Goal: Task Accomplishment & Management: Contribute content

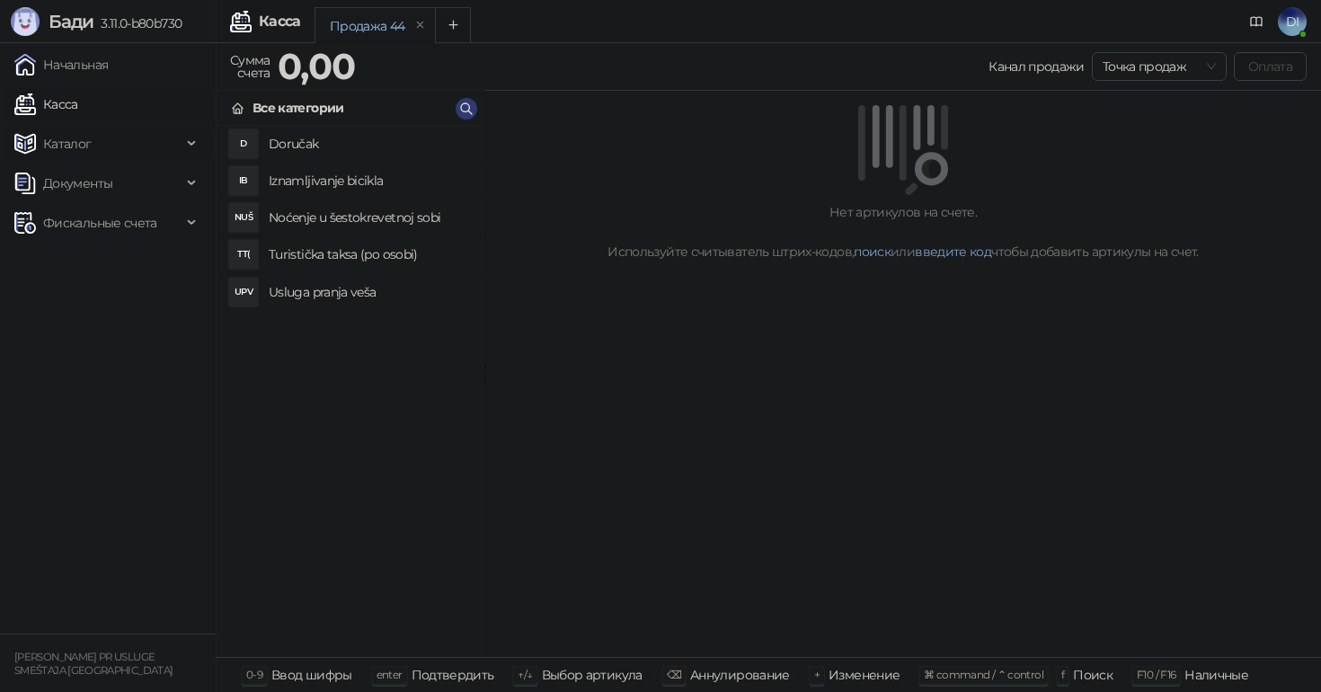
click at [84, 137] on span "Каталог" at bounding box center [67, 144] width 49 height 36
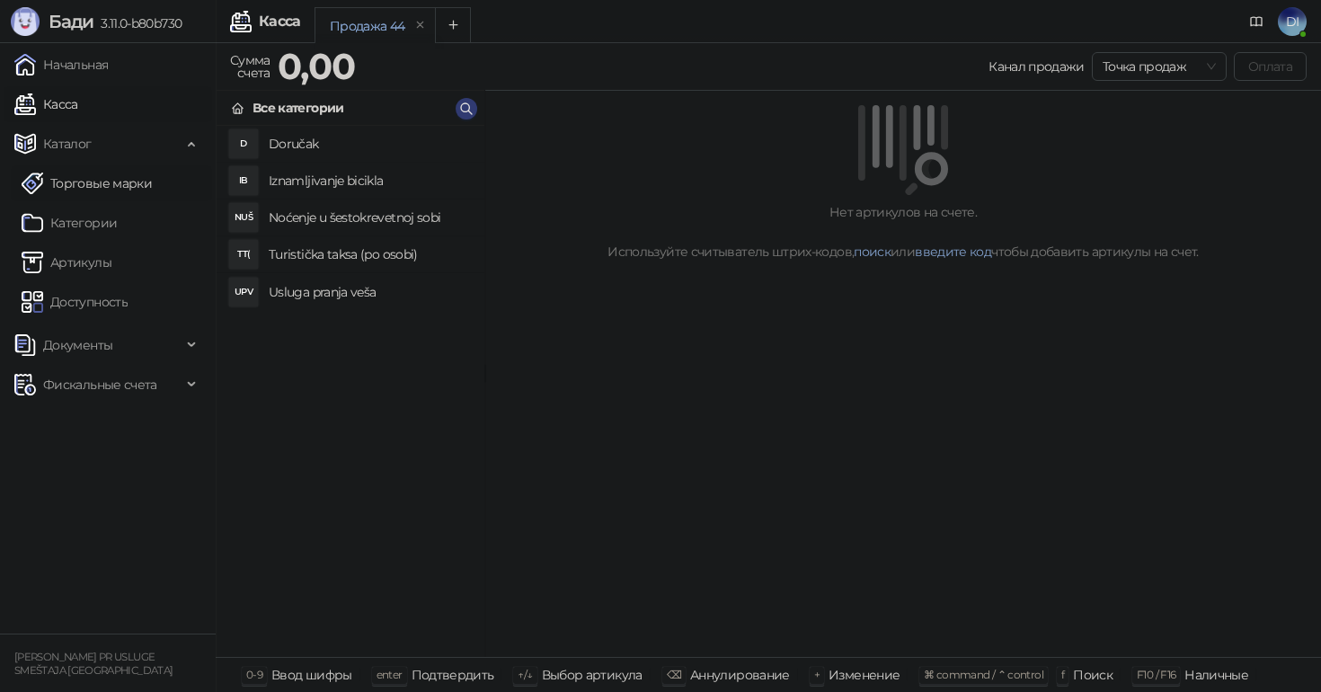
click at [93, 187] on link "Торговые марки" at bounding box center [87, 183] width 130 height 36
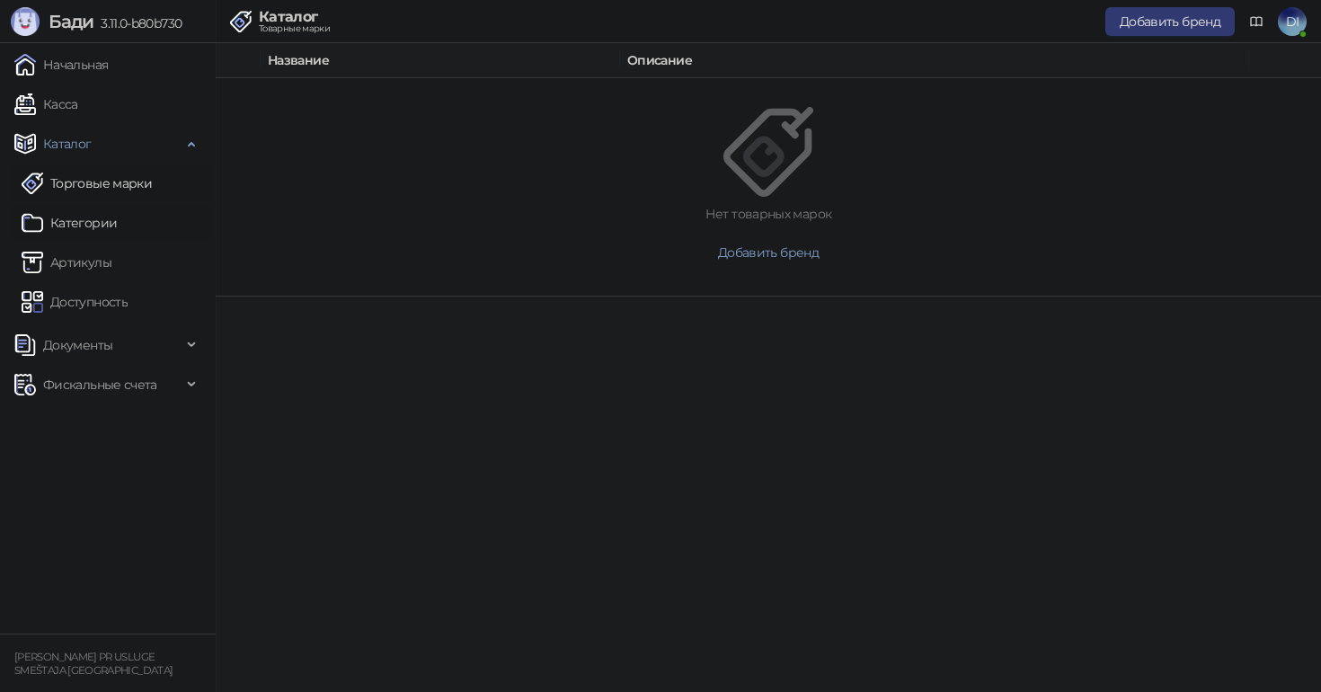
click at [94, 208] on link "Категории" at bounding box center [69, 223] width 95 height 36
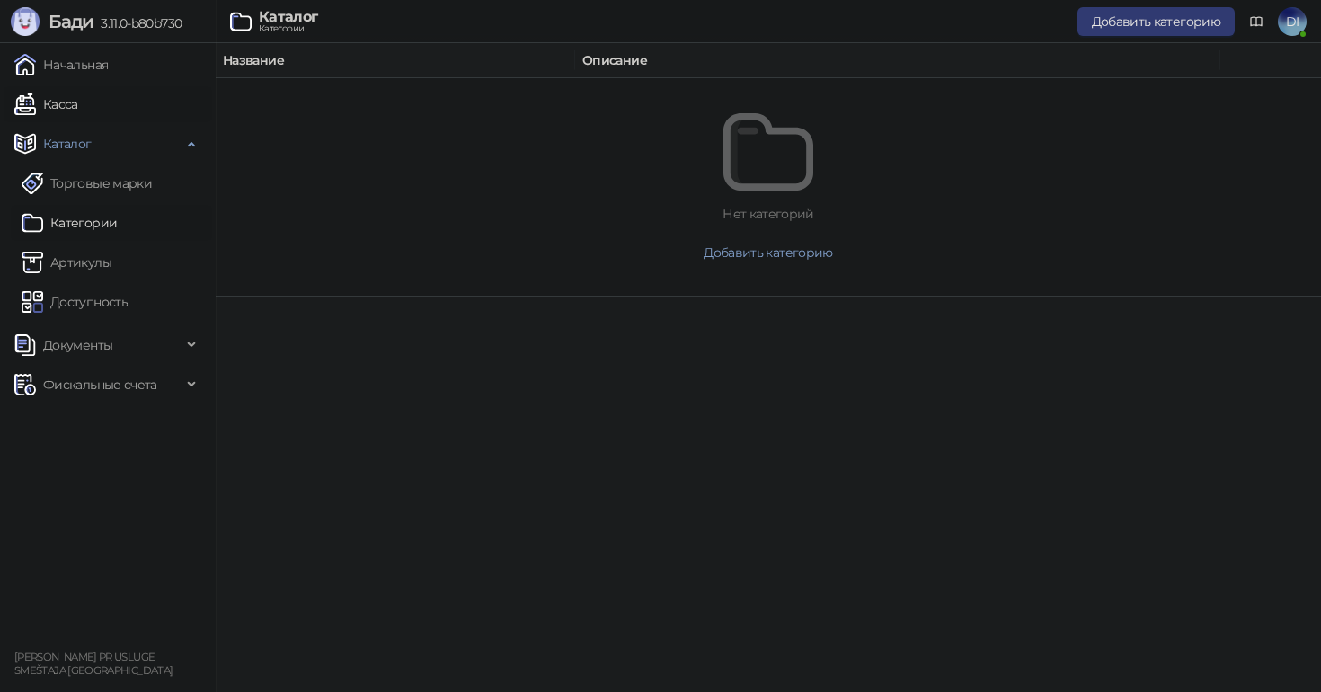
click at [75, 106] on link "Касса" at bounding box center [46, 104] width 64 height 36
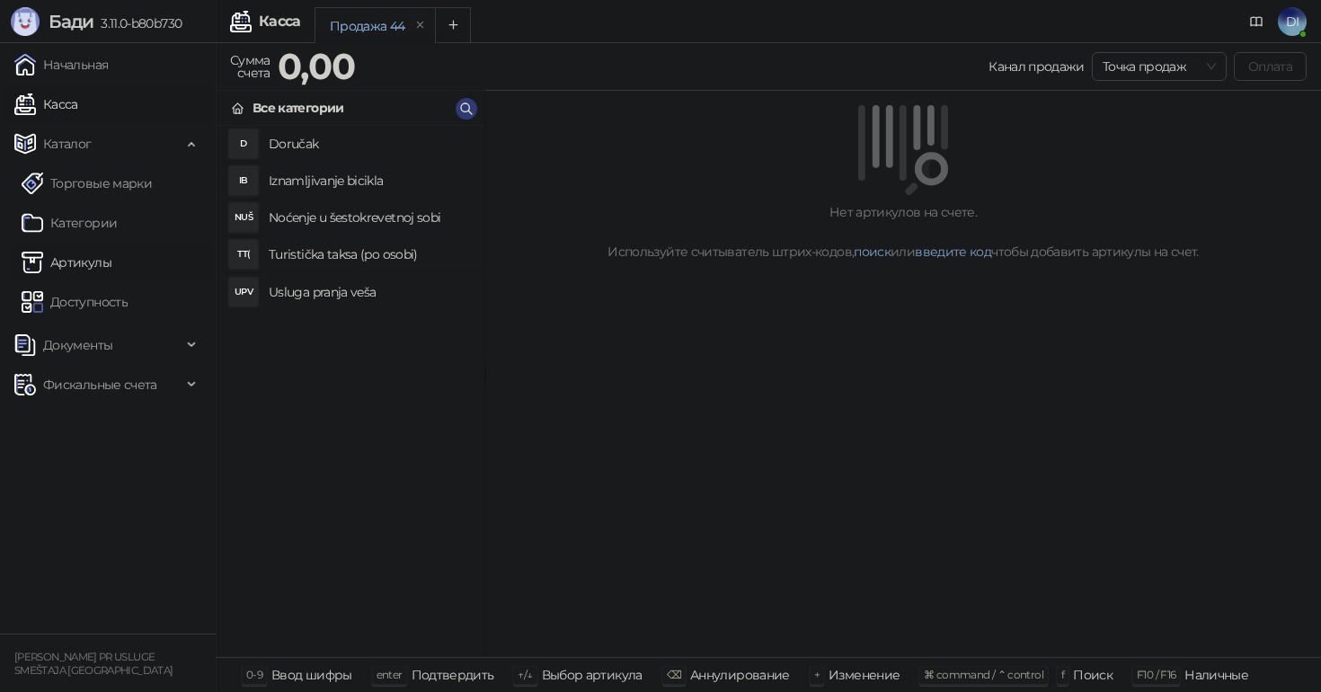
click at [96, 265] on link "Артикулы" at bounding box center [67, 262] width 90 height 36
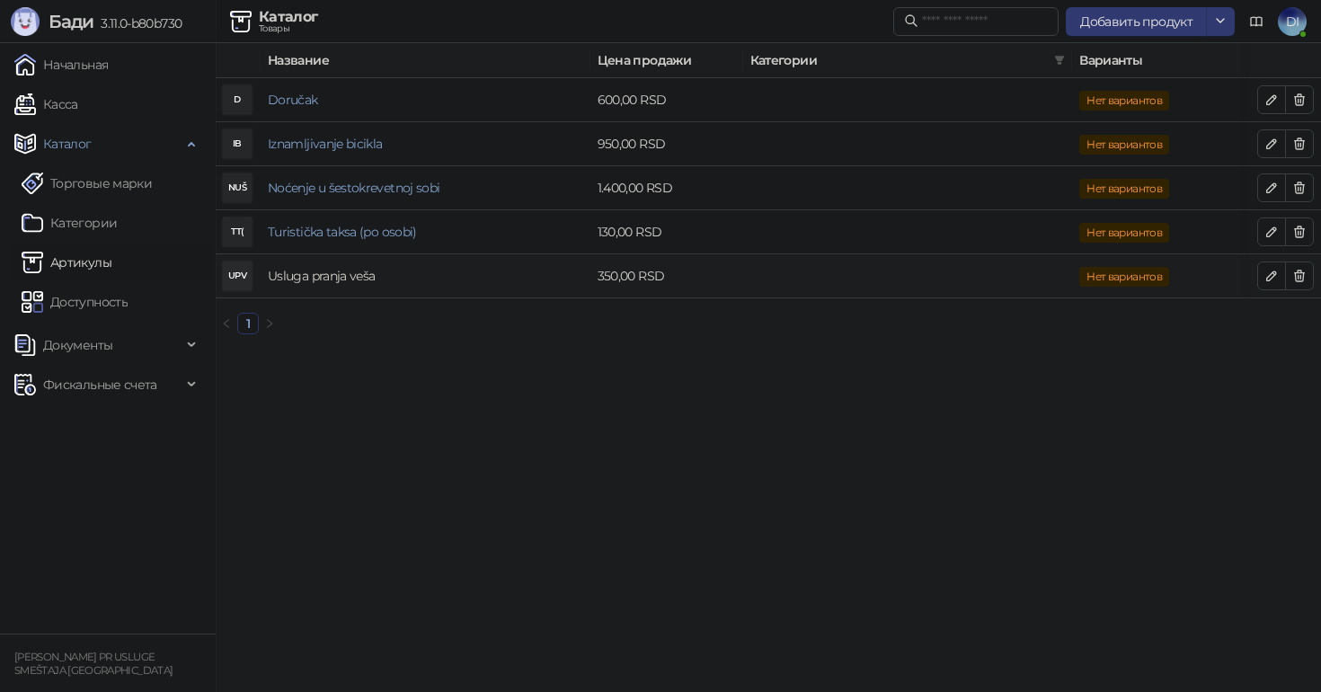
click at [342, 270] on link "Usluga pranja veša" at bounding box center [321, 276] width 107 height 16
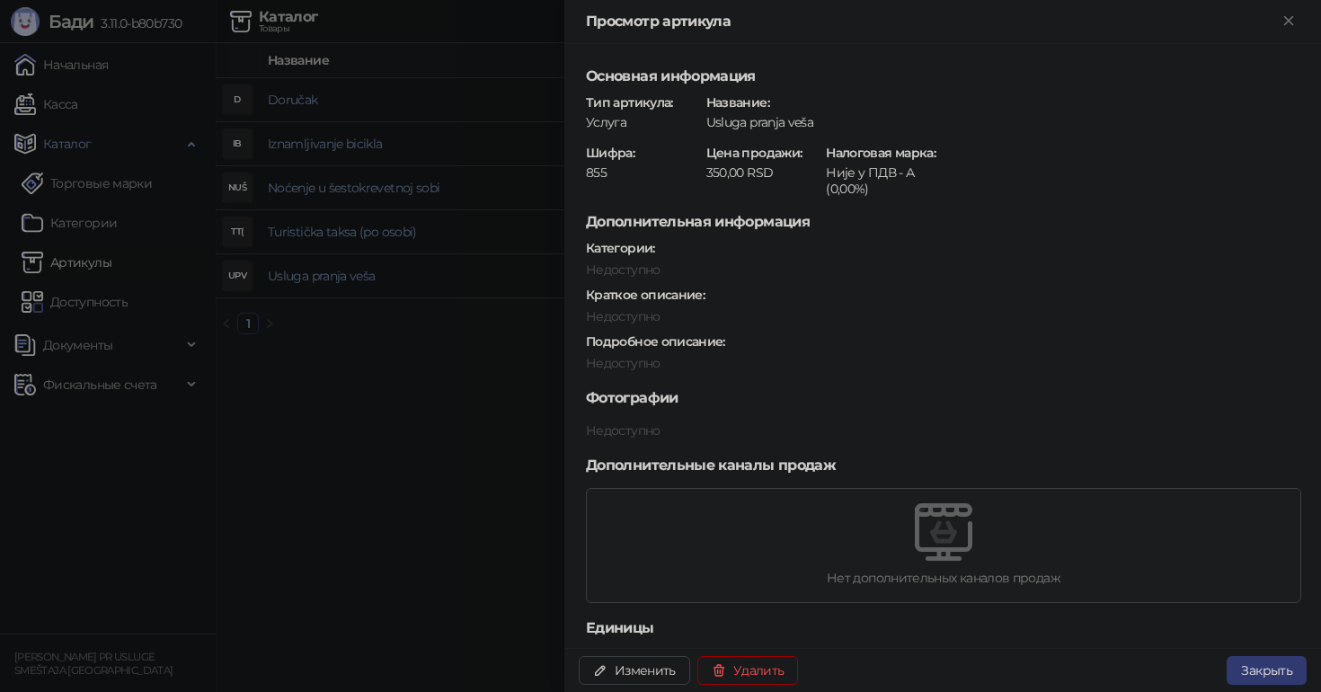
click at [388, 349] on div at bounding box center [660, 346] width 1321 height 692
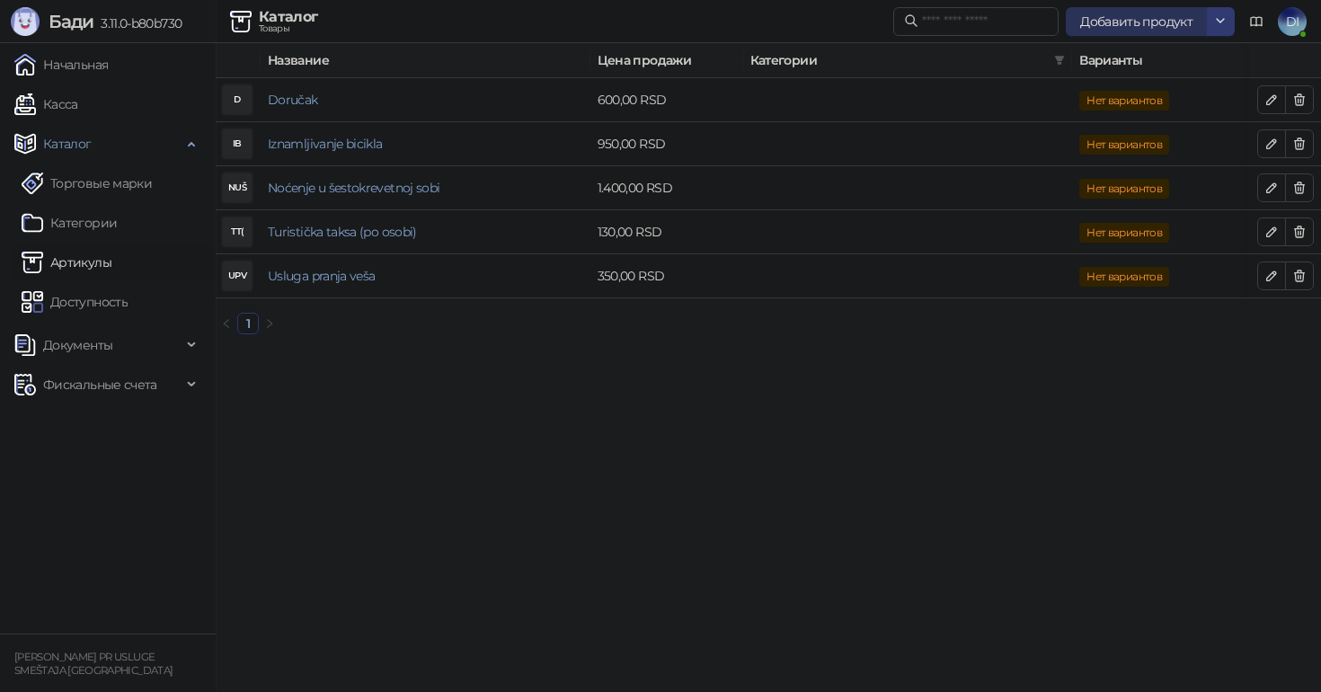
click at [1087, 20] on span "Добавить продукт" at bounding box center [1136, 21] width 112 height 16
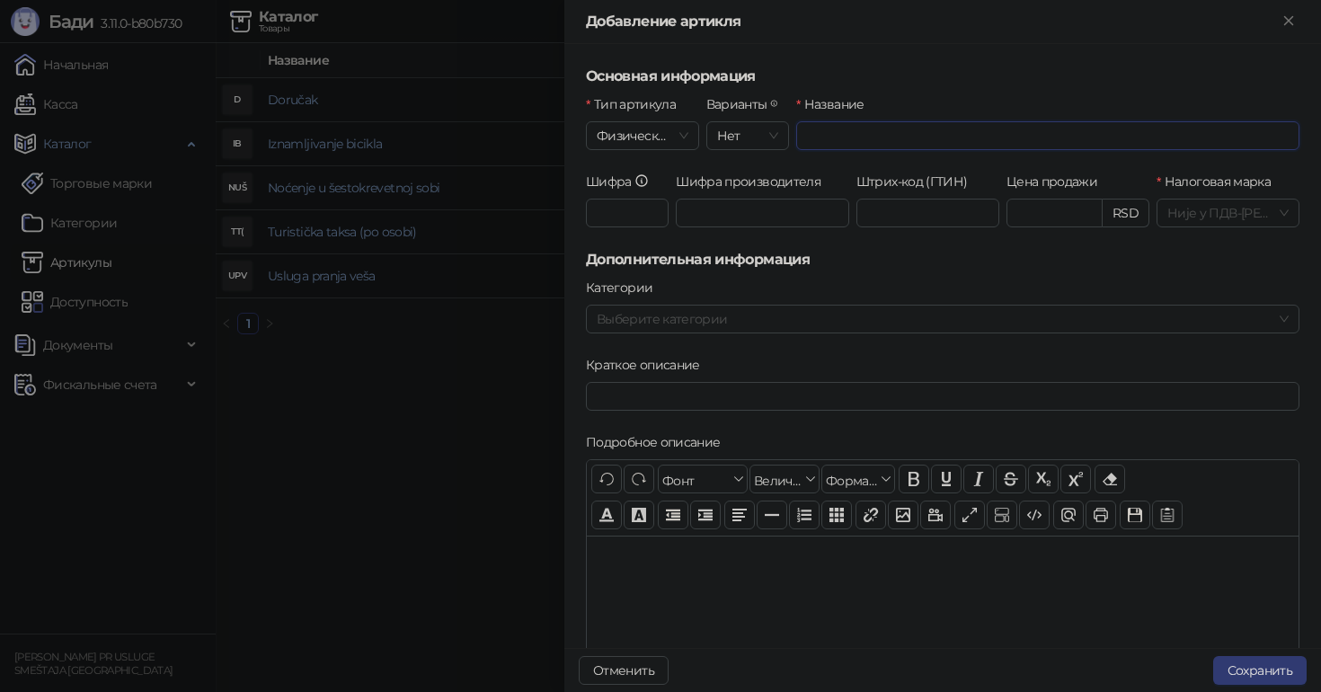
click at [835, 136] on input "Название" at bounding box center [1047, 135] width 503 height 29
paste input "**********"
click at [728, 134] on span "Нет" at bounding box center [747, 135] width 61 height 27
type input "**********"
click at [728, 134] on span "Нет" at bounding box center [747, 135] width 61 height 27
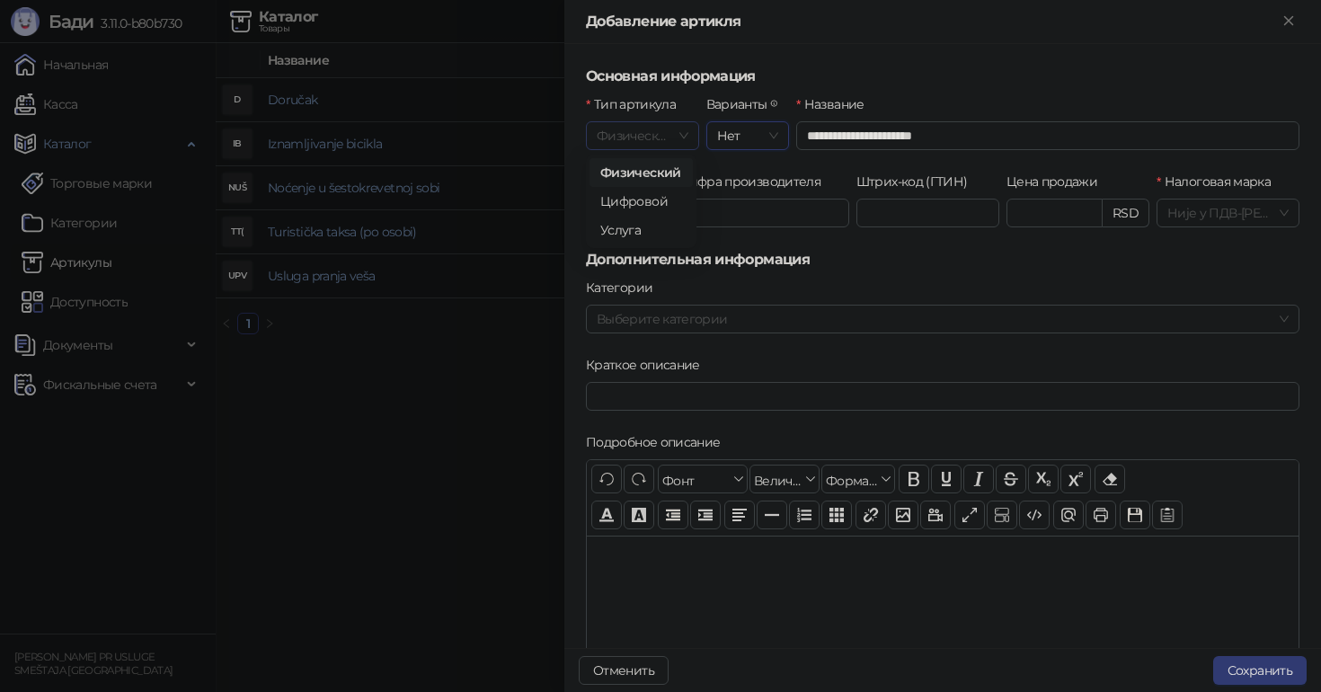
click at [647, 142] on span "Физический" at bounding box center [643, 135] width 92 height 27
click at [637, 234] on div "Услуга" at bounding box center [641, 230] width 82 height 20
click at [644, 216] on input "Шифра" at bounding box center [627, 213] width 83 height 29
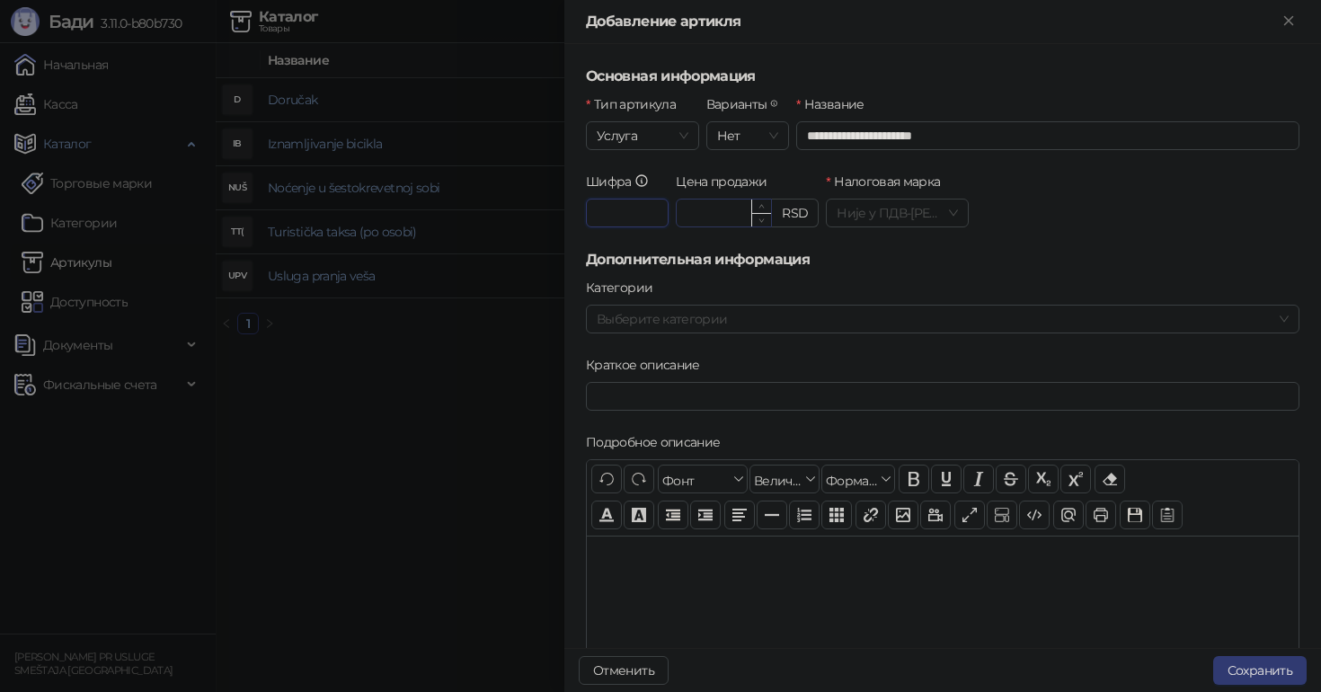
type input "***"
click at [725, 218] on input "Цена продажи" at bounding box center [723, 212] width 94 height 27
click at [705, 320] on div at bounding box center [932, 318] width 687 height 25
type input "******"
click at [705, 320] on div at bounding box center [932, 318] width 687 height 25
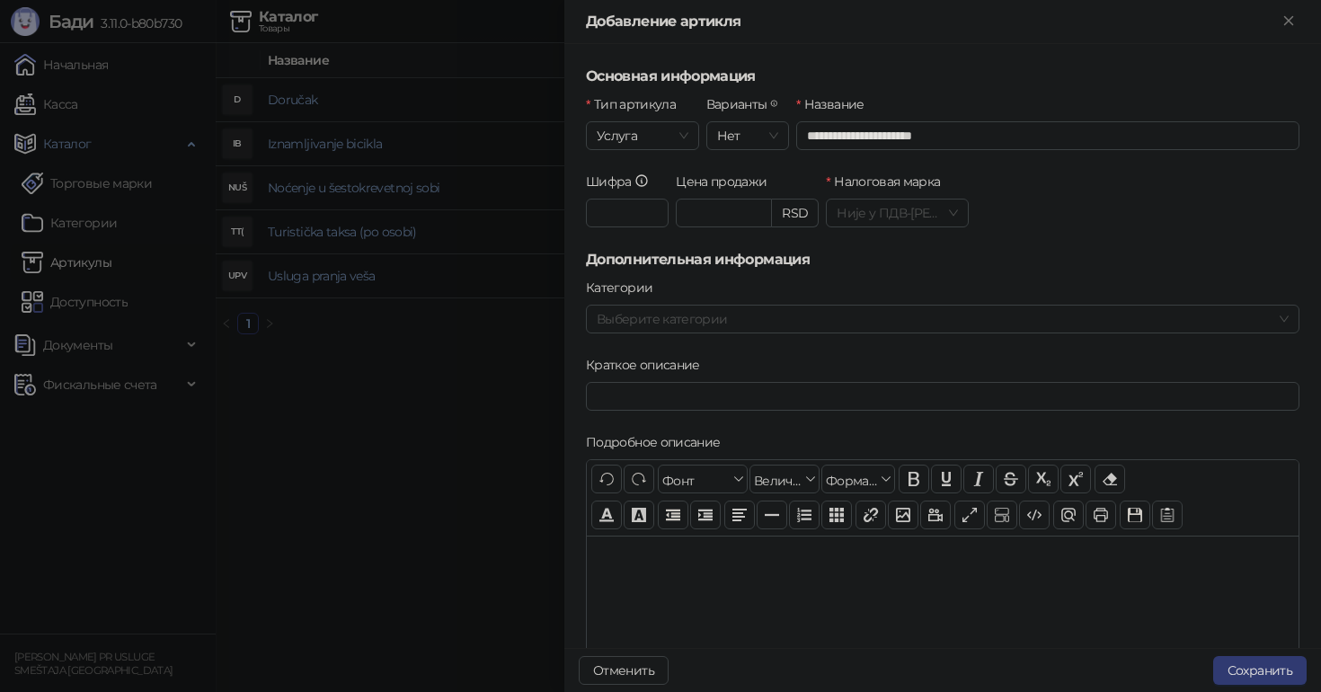
click at [1268, 686] on div "Отменить Сохранить" at bounding box center [942, 670] width 756 height 44
click at [1252, 676] on button "Сохранить" at bounding box center [1259, 670] width 93 height 29
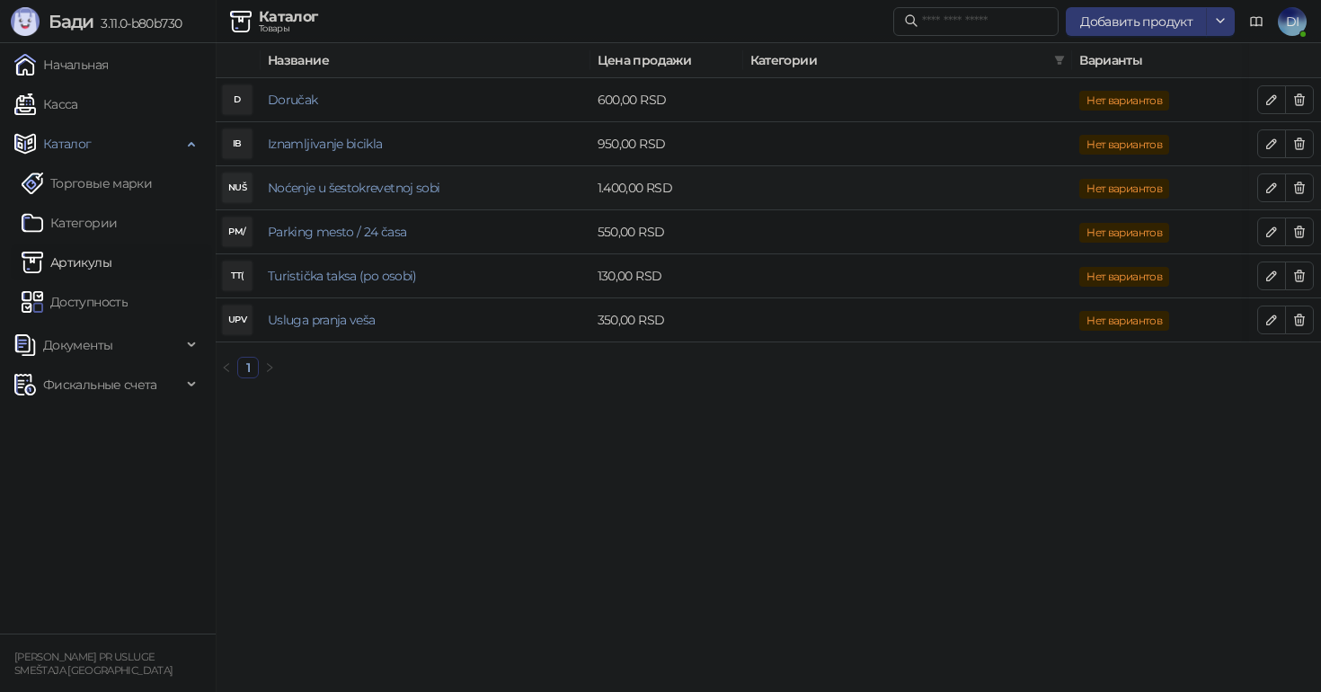
click at [357, 196] on td "Noćenje u šestokrevetnoj sobi" at bounding box center [426, 188] width 330 height 44
click at [336, 186] on link "Noćenje u šestokrevetnoj sobi" at bounding box center [354, 188] width 172 height 16
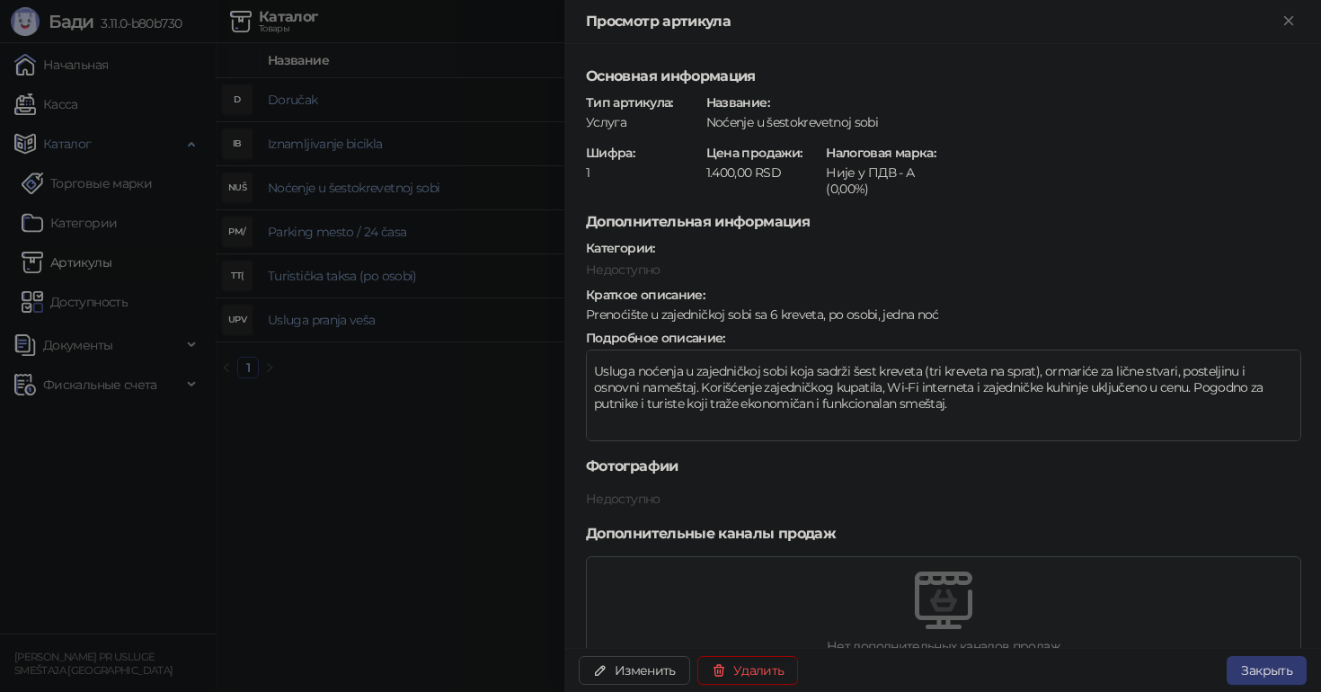
click at [84, 78] on div at bounding box center [660, 346] width 1321 height 692
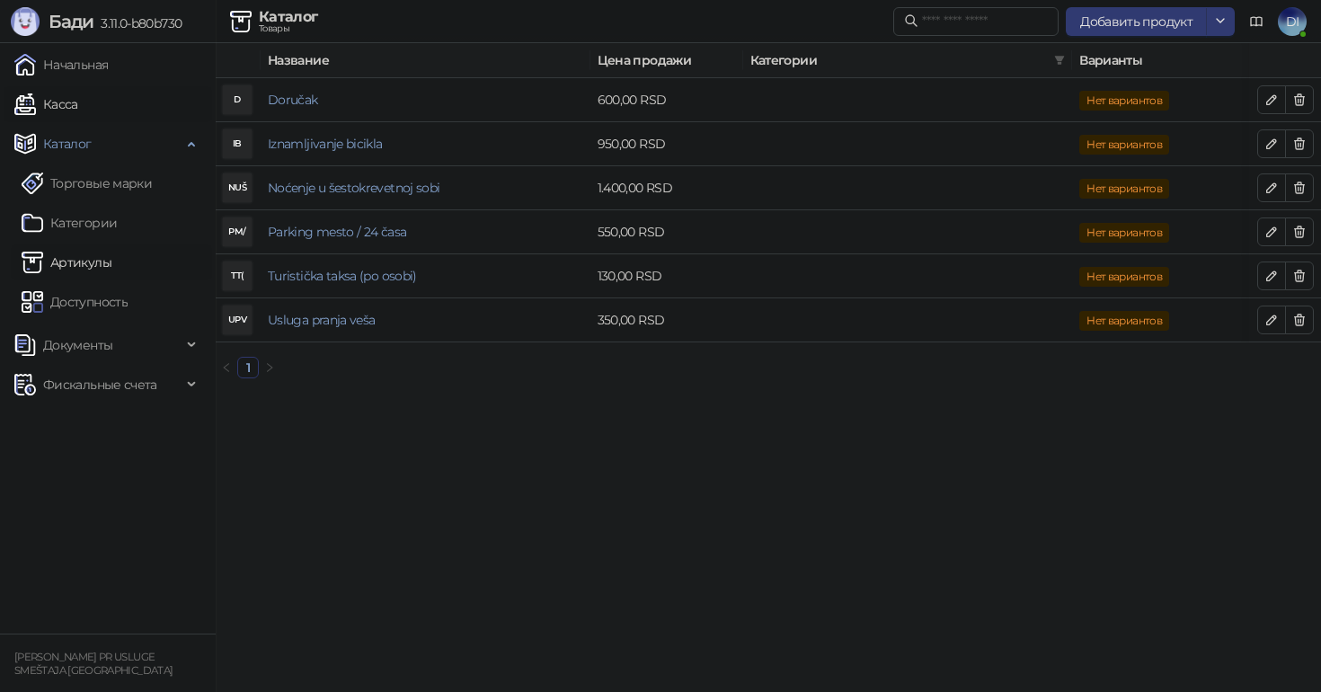
click at [69, 116] on link "Касса" at bounding box center [46, 104] width 64 height 36
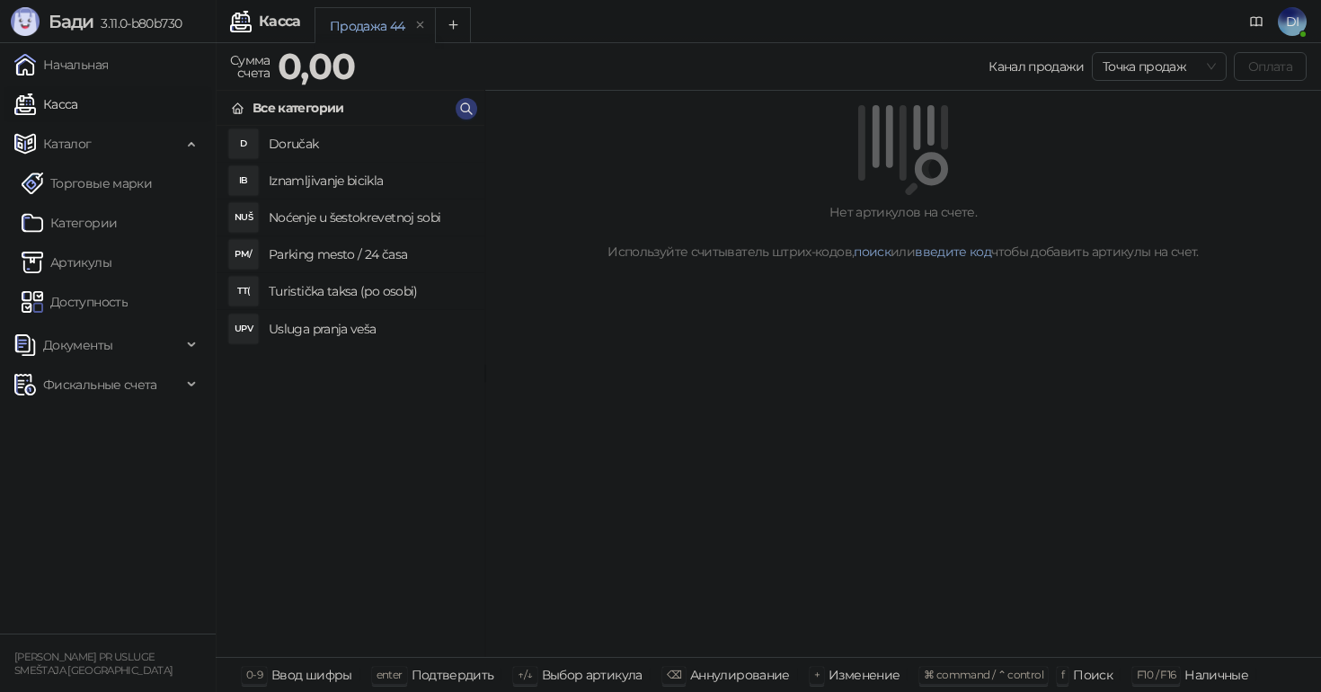
click at [316, 221] on h4 "Noćenje u šestokrevetnoj sobi" at bounding box center [369, 217] width 201 height 29
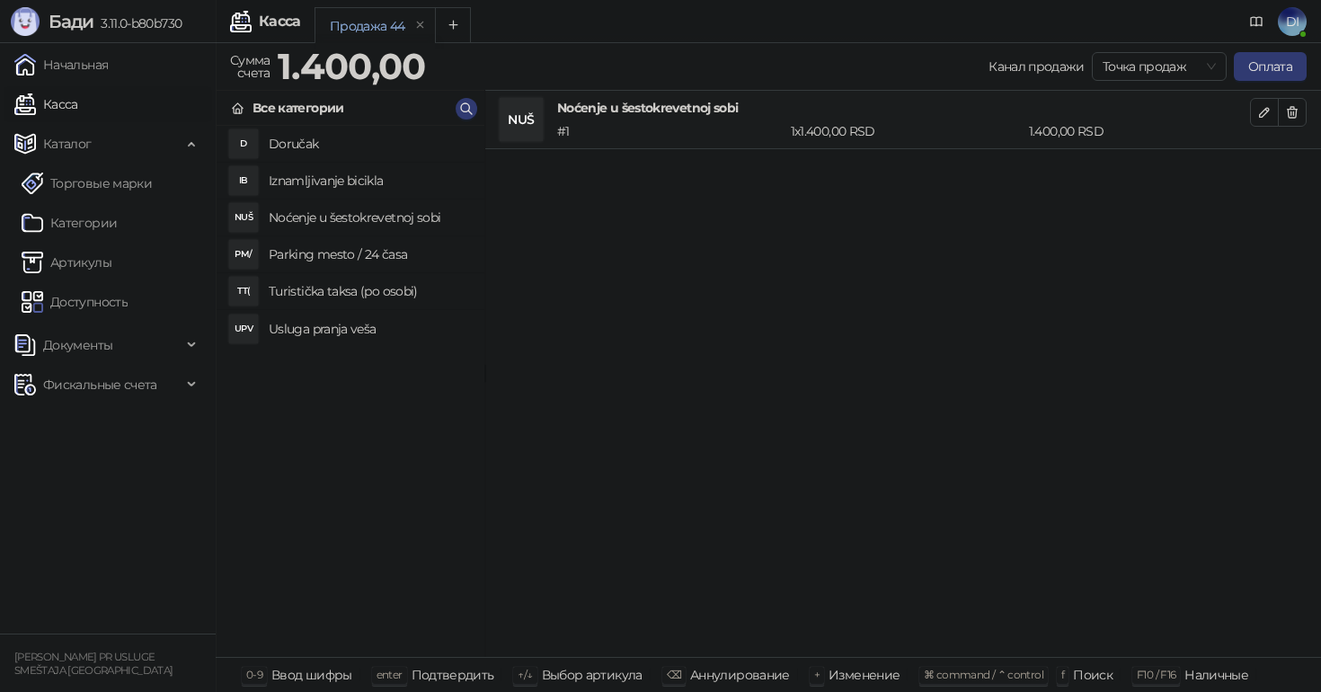
click at [316, 221] on h4 "Noćenje u šestokrevetnoj sobi" at bounding box center [369, 217] width 201 height 29
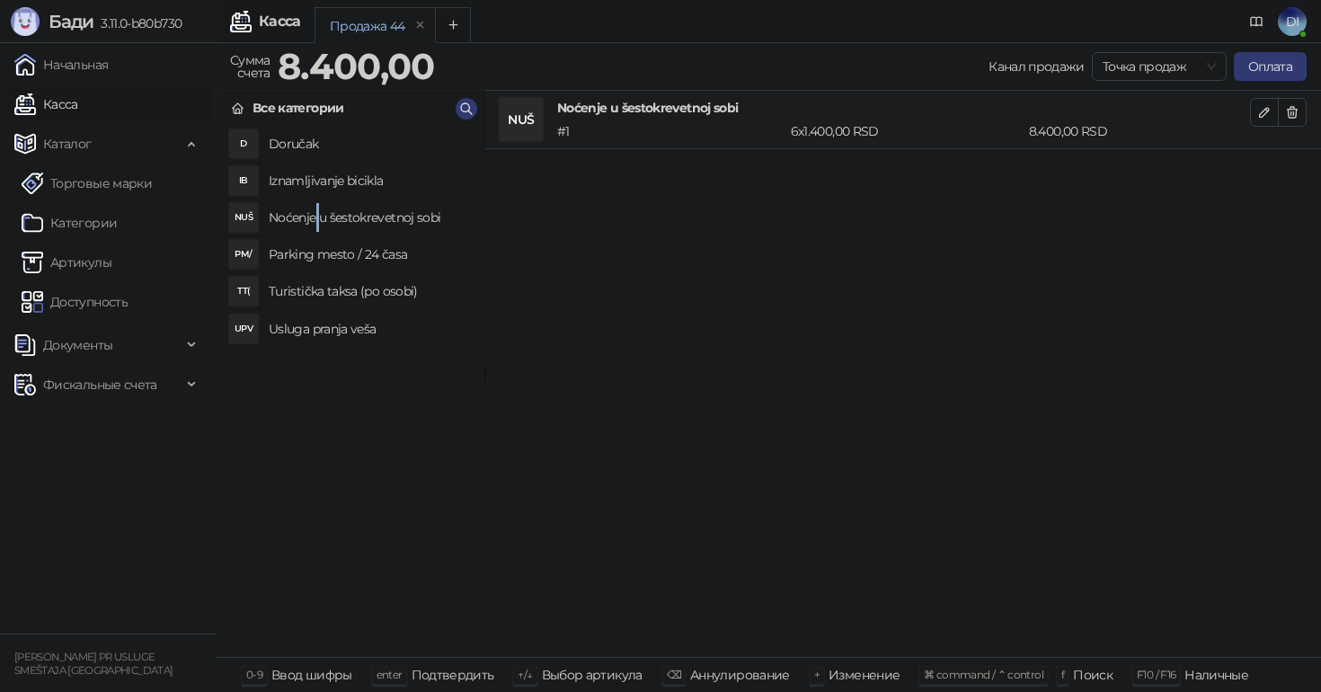
click at [316, 221] on h4 "Noćenje u šestokrevetnoj sobi" at bounding box center [369, 217] width 201 height 29
click at [315, 260] on h4 "Parking mesto / 24 časa" at bounding box center [369, 254] width 201 height 29
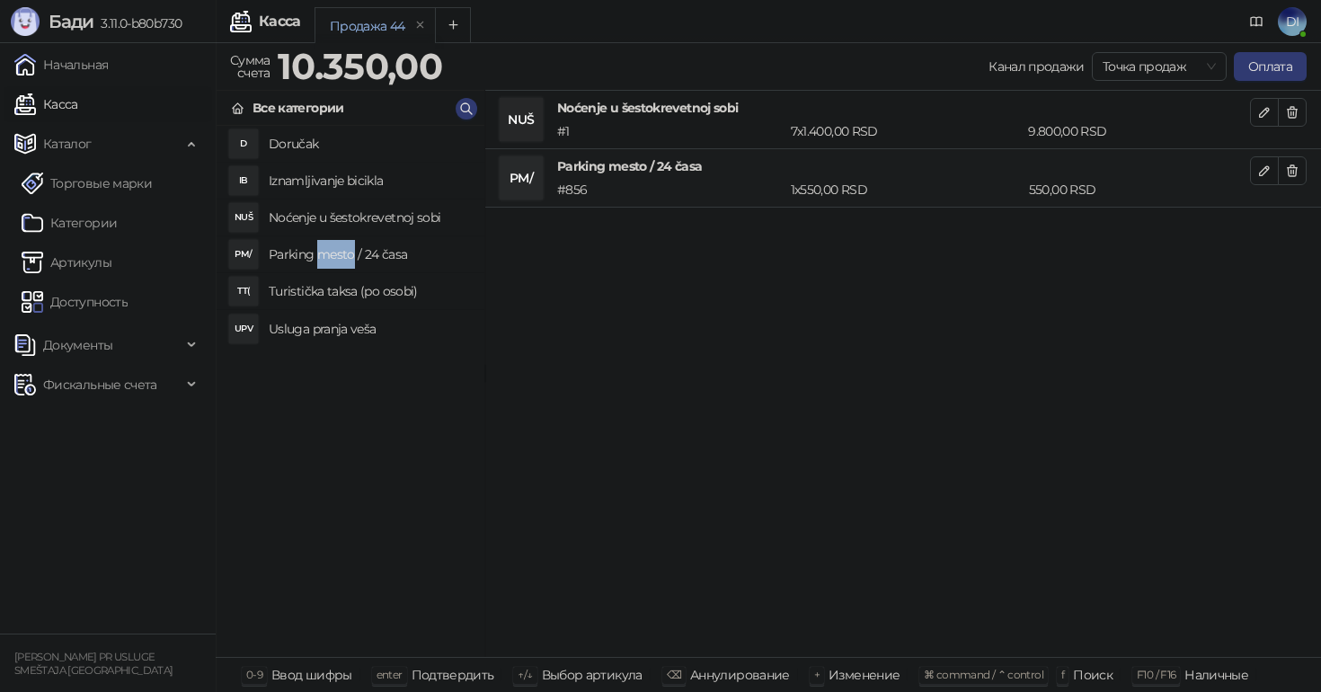
click at [315, 260] on h4 "Parking mesto / 24 časa" at bounding box center [369, 254] width 201 height 29
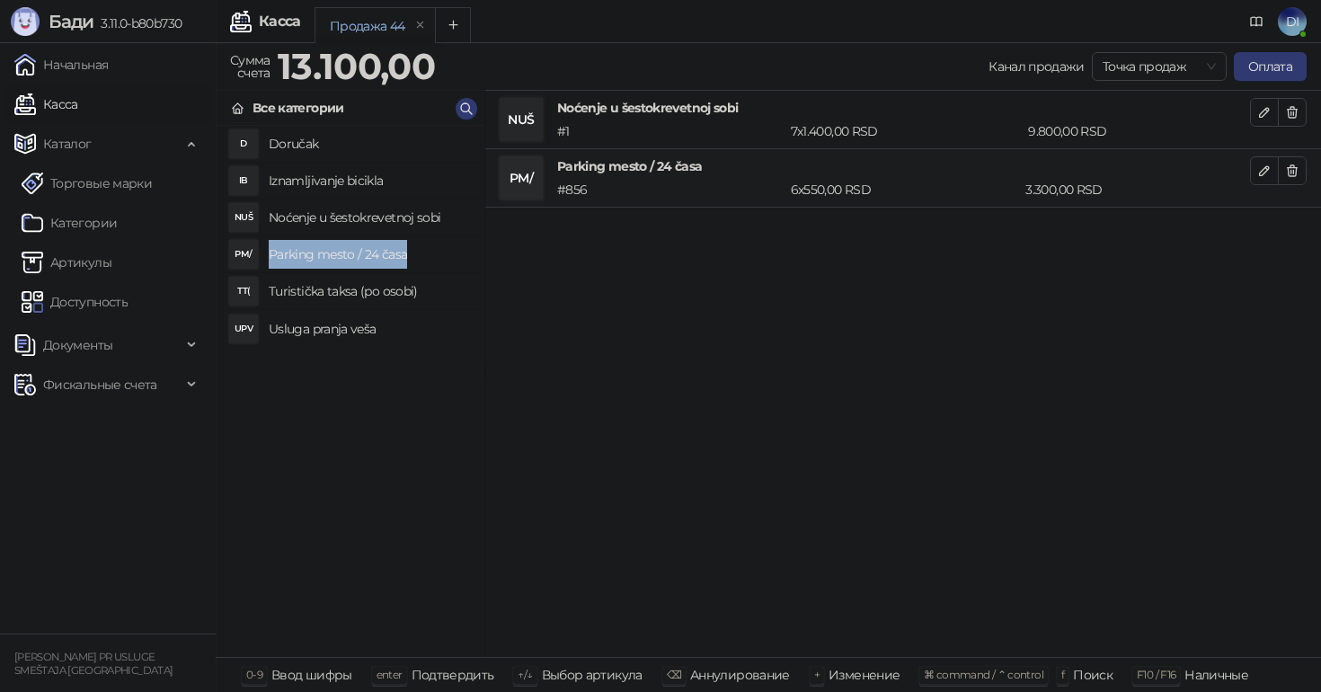
click at [315, 260] on h4 "Parking mesto / 24 časa" at bounding box center [369, 254] width 201 height 29
click at [1293, 176] on icon "button" at bounding box center [1292, 170] width 10 height 11
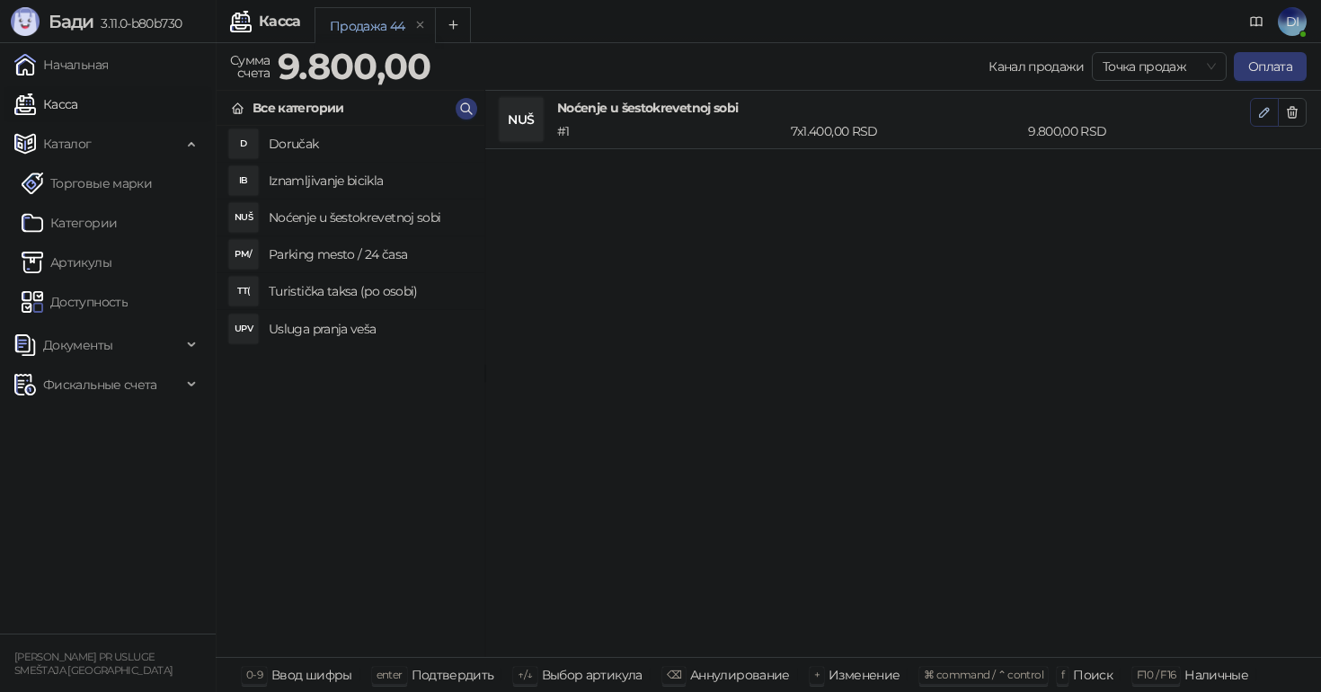
click at [1267, 105] on icon "button" at bounding box center [1264, 112] width 14 height 14
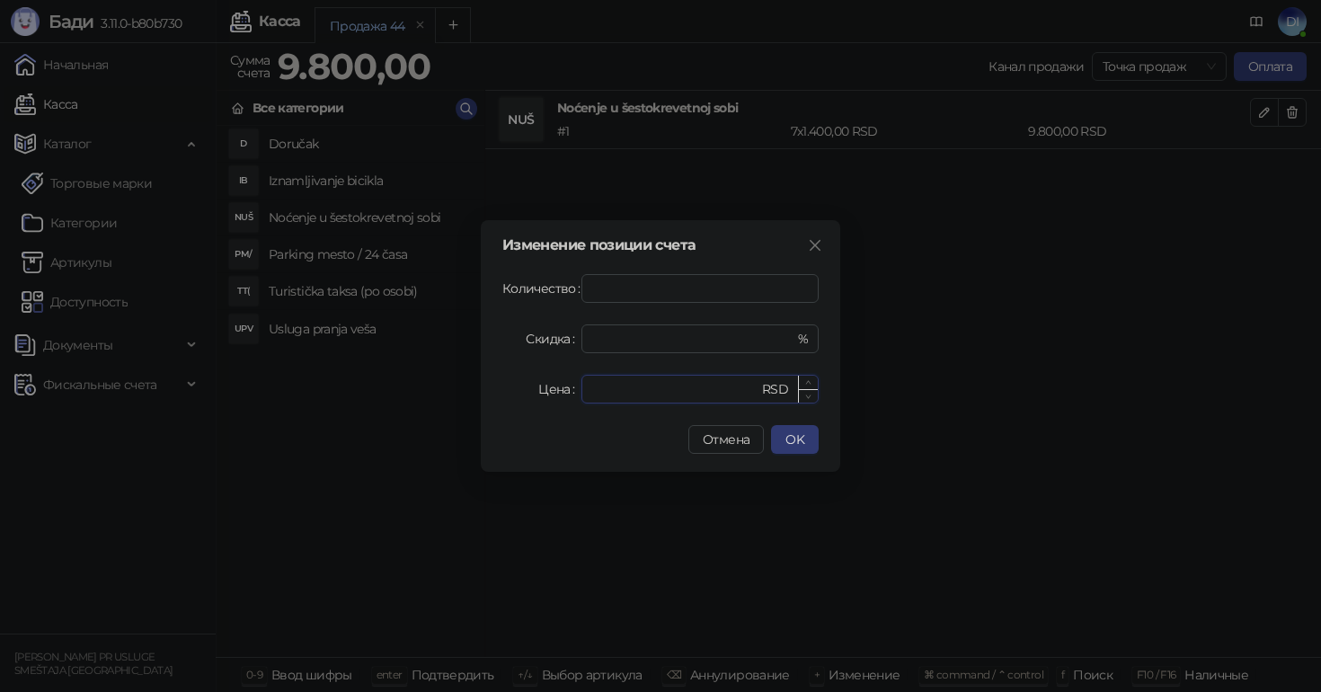
click at [700, 397] on input "****" at bounding box center [675, 389] width 166 height 27
type input "*"
click at [791, 439] on span "OK" at bounding box center [794, 439] width 19 height 16
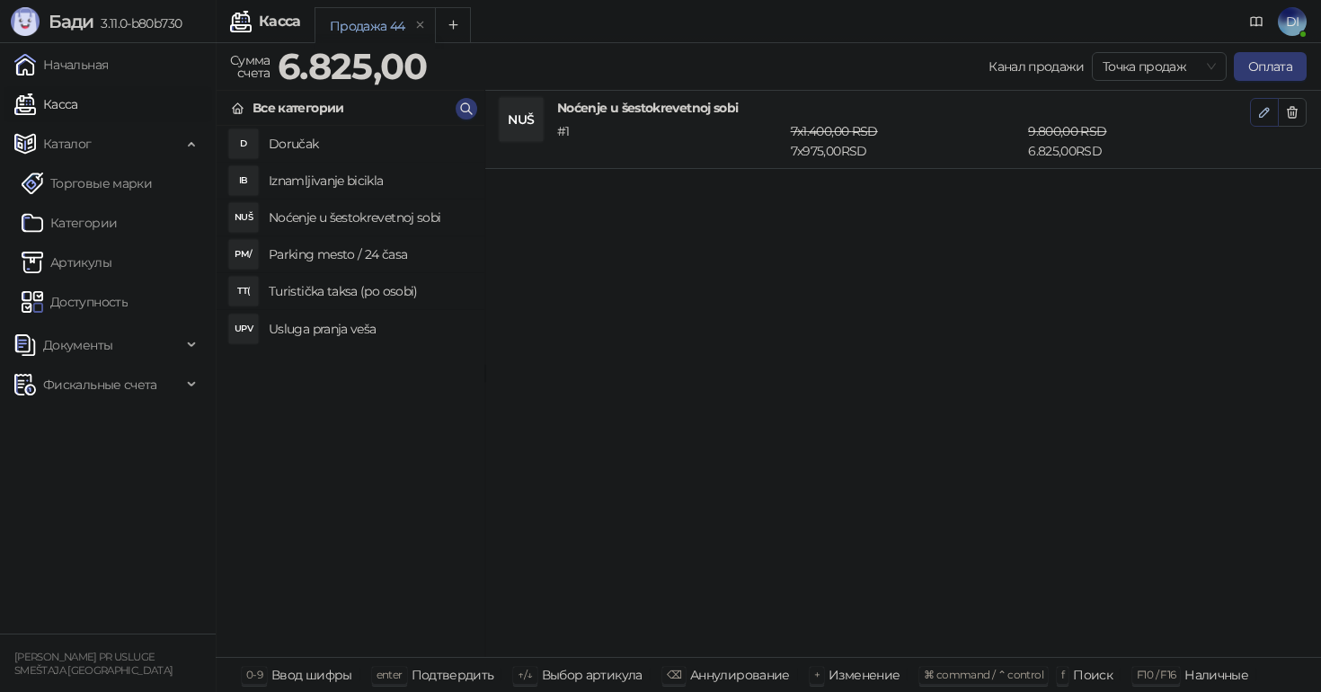
click at [1261, 111] on icon "button" at bounding box center [1264, 112] width 14 height 14
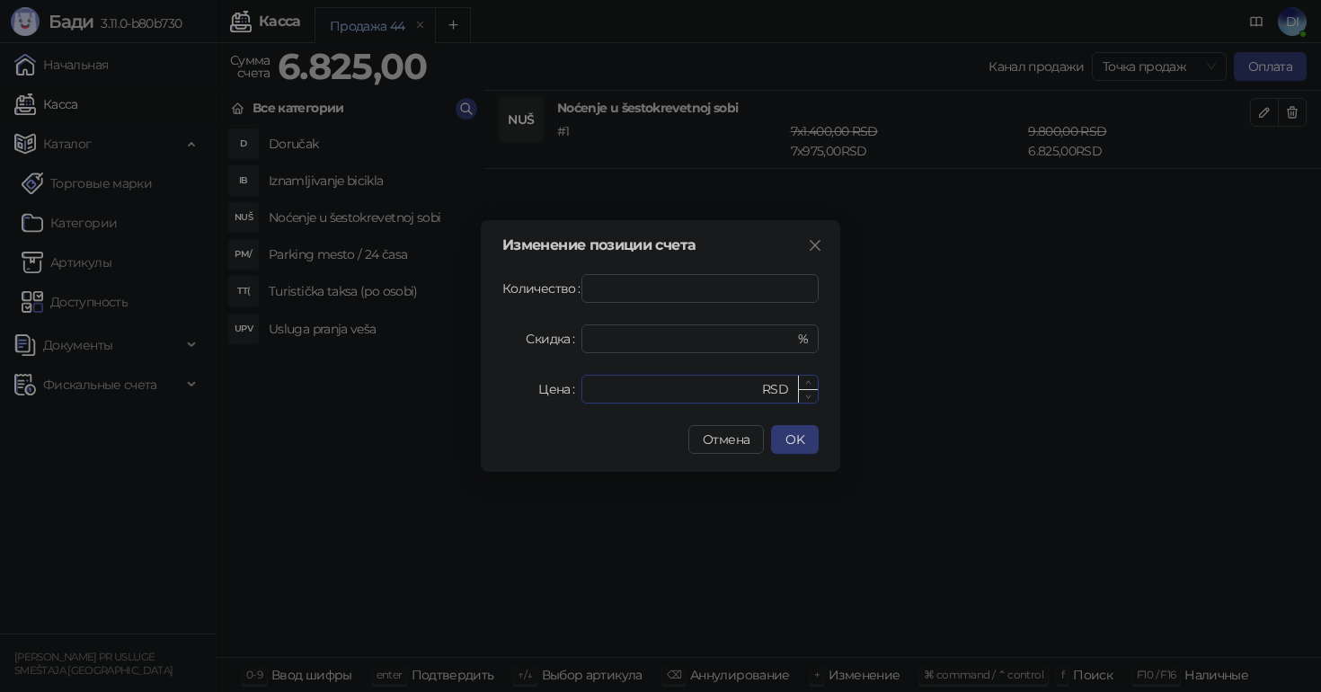
click at [698, 382] on input "***" at bounding box center [675, 389] width 166 height 27
click at [788, 437] on span "OK" at bounding box center [794, 439] width 19 height 16
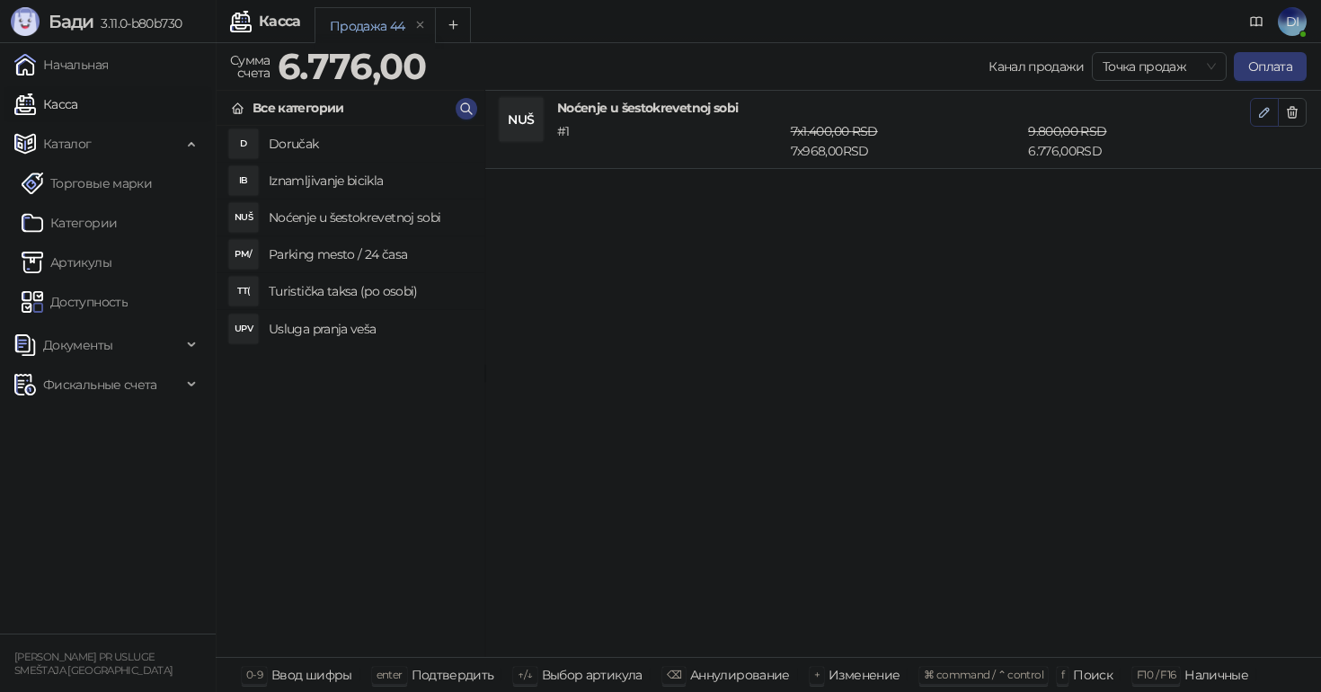
click at [1276, 119] on button "button" at bounding box center [1264, 112] width 29 height 29
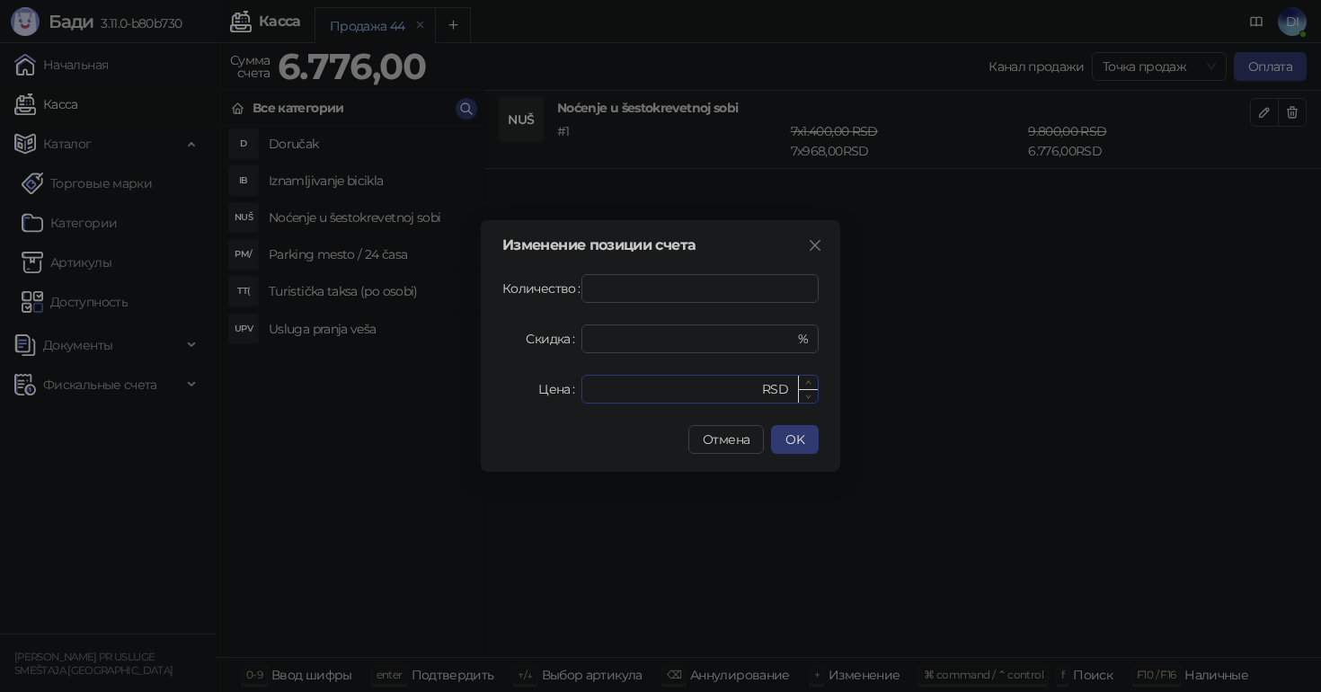
click at [672, 398] on input "***" at bounding box center [675, 389] width 166 height 27
click at [804, 446] on button "OK" at bounding box center [795, 439] width 48 height 29
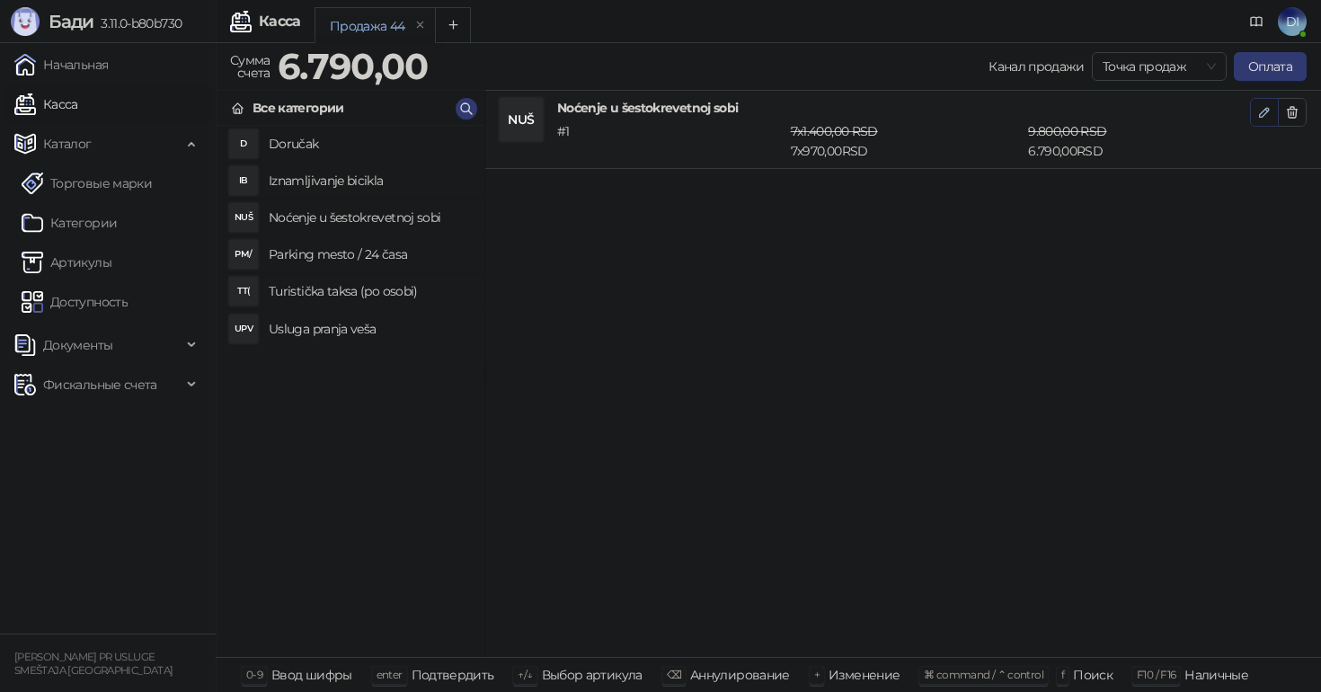
click at [1260, 116] on icon "button" at bounding box center [1264, 112] width 14 height 14
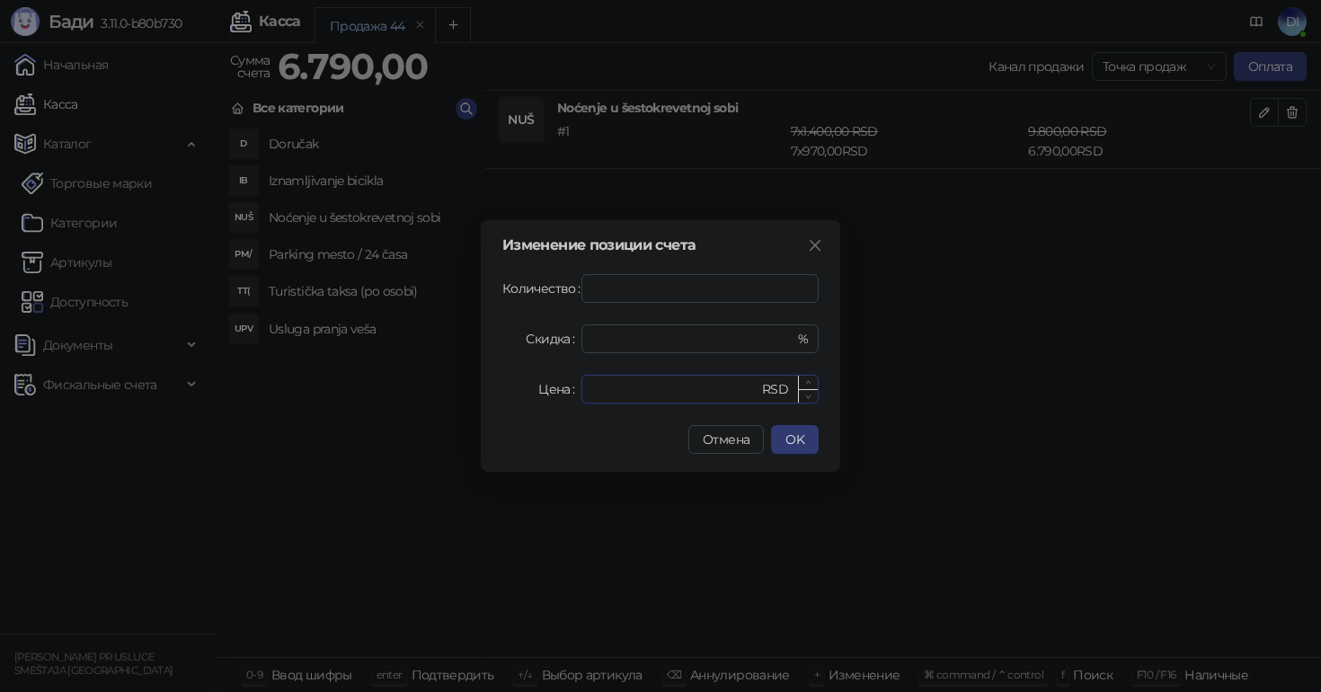
click at [653, 386] on input "***" at bounding box center [675, 389] width 166 height 27
type input "***"
click at [783, 438] on button "OK" at bounding box center [795, 439] width 48 height 29
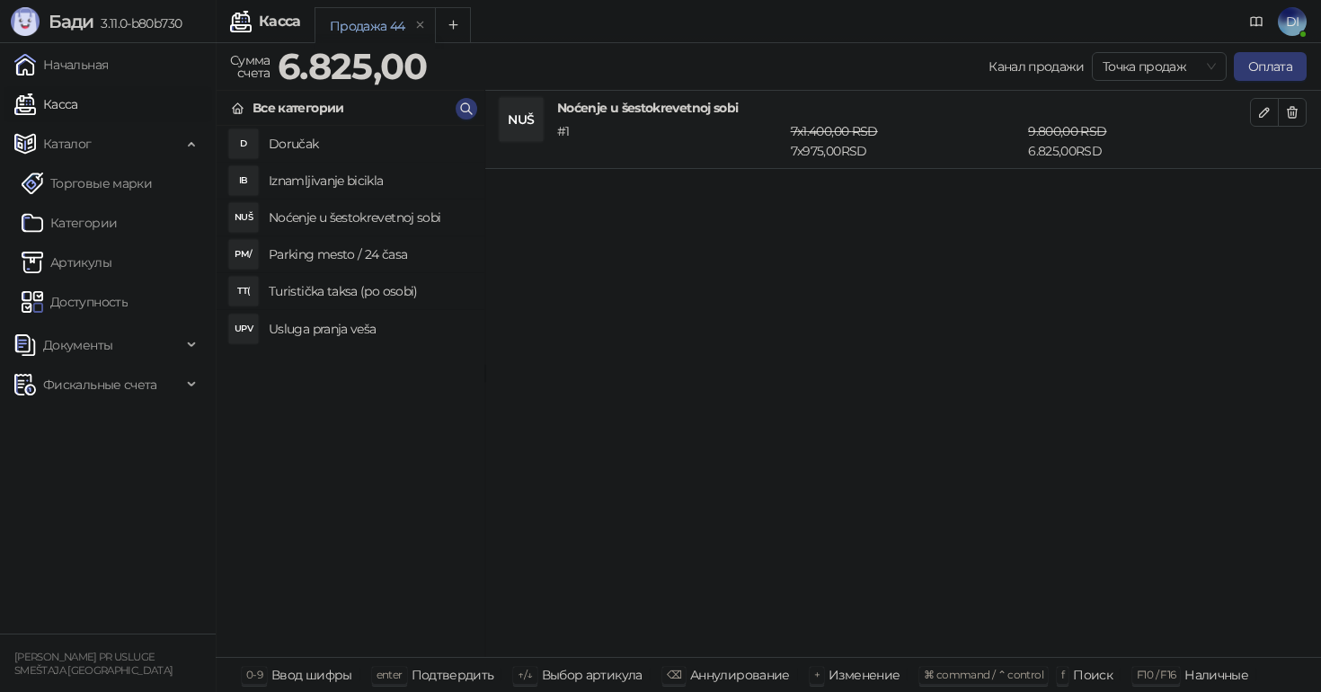
click at [309, 253] on h4 "Parking mesto / 24 časa" at bounding box center [369, 254] width 201 height 29
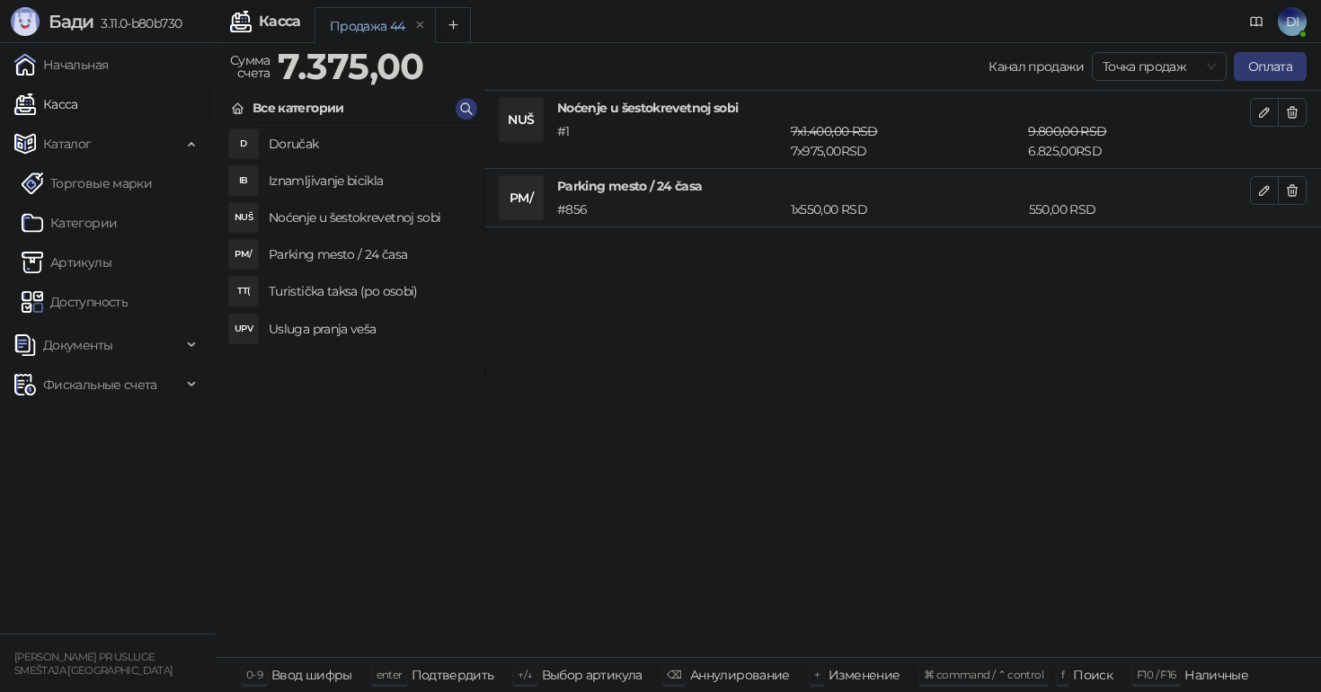
click at [309, 253] on h4 "Parking mesto / 24 časa" at bounding box center [369, 254] width 201 height 29
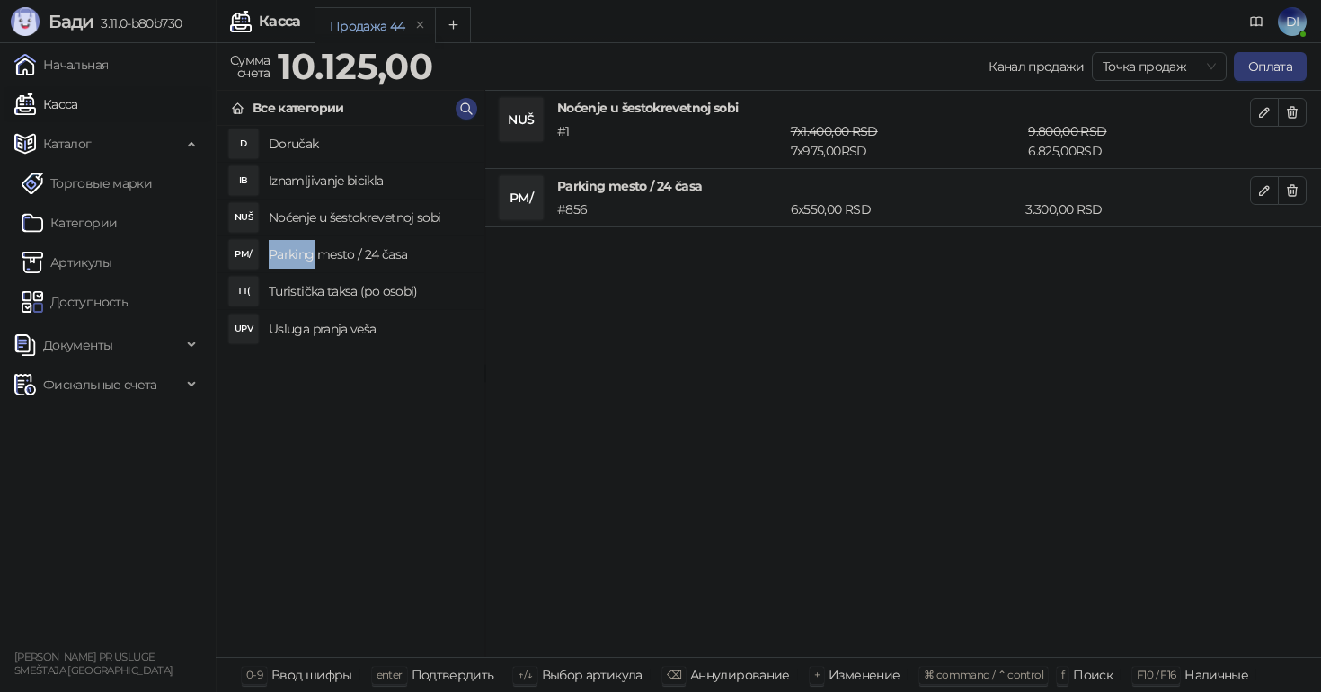
click at [309, 253] on h4 "Parking mesto / 24 časa" at bounding box center [369, 254] width 201 height 29
